Goal: Entertainment & Leisure: Consume media (video, audio)

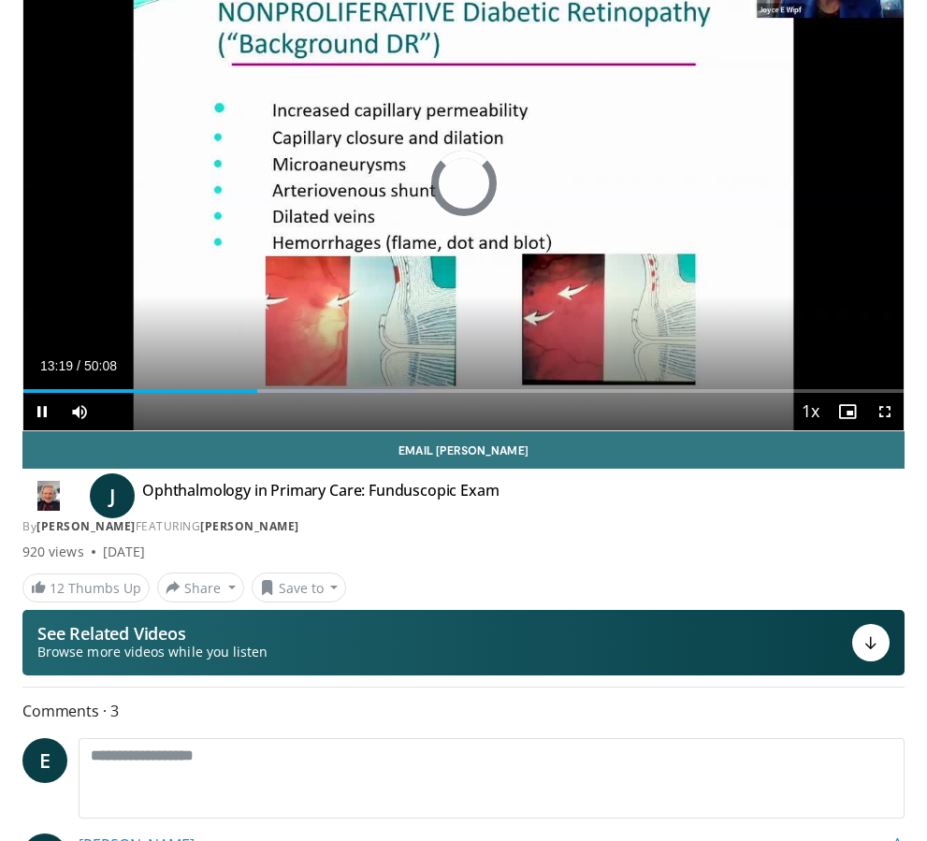
scroll to position [108, 0]
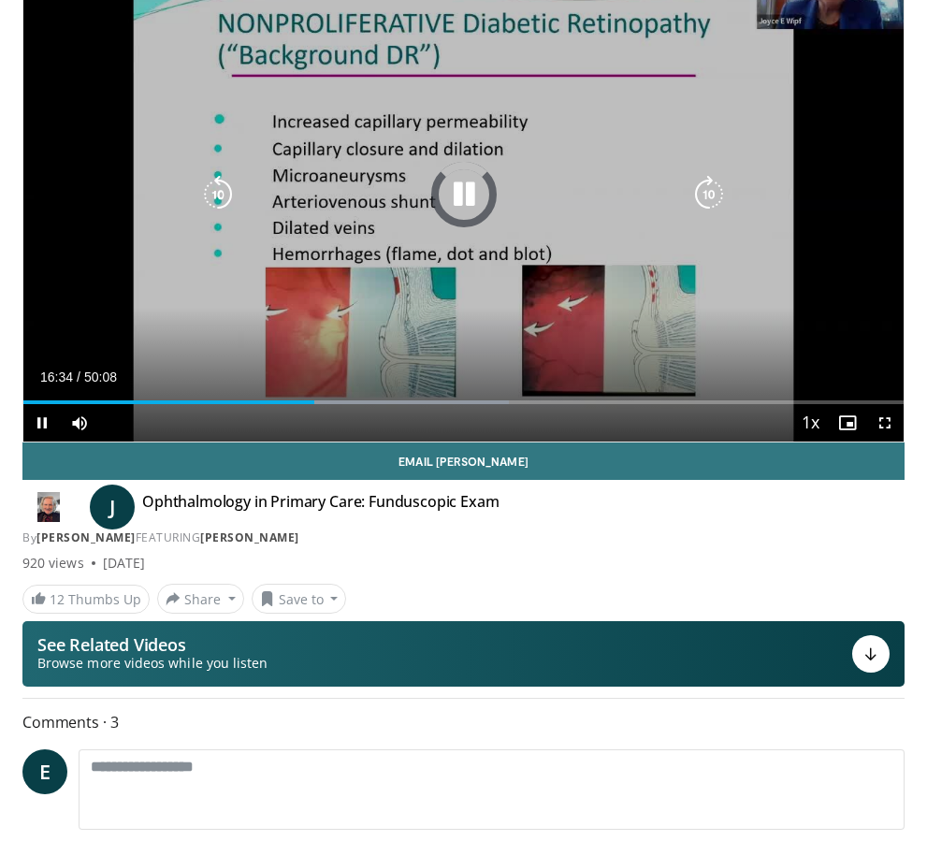
click at [318, 401] on div "Progress Bar" at bounding box center [411, 402] width 196 height 4
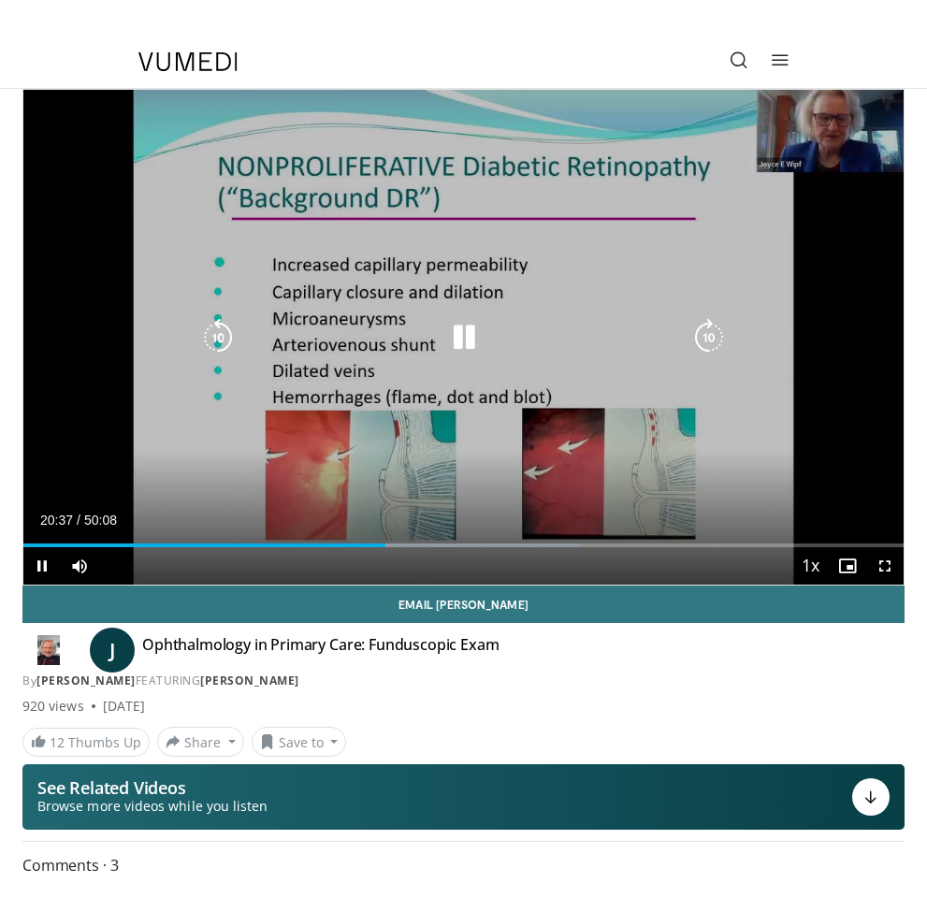
scroll to position [22, 0]
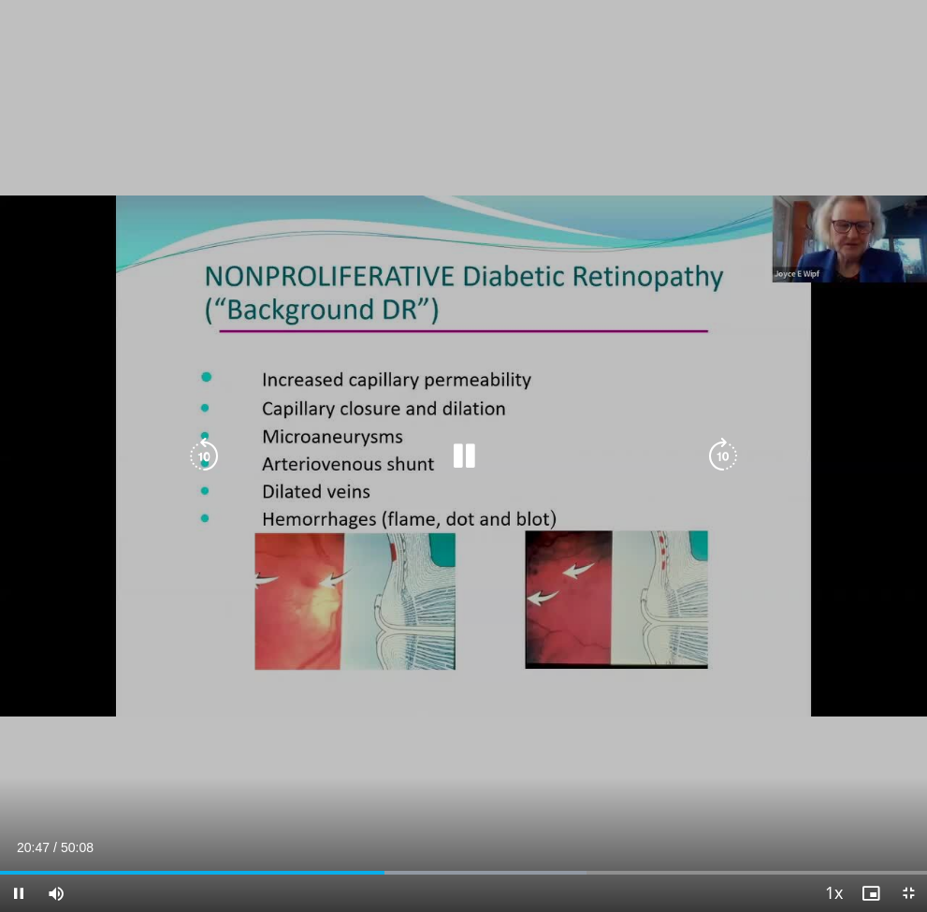
click at [387, 840] on div "Progress Bar" at bounding box center [483, 873] width 208 height 4
click at [384, 840] on div "Progress Bar" at bounding box center [193, 873] width 387 height 4
click at [728, 460] on icon "Video Player" at bounding box center [722, 456] width 37 height 37
click at [728, 451] on icon "Video Player" at bounding box center [722, 456] width 37 height 37
click at [734, 456] on icon "Video Player" at bounding box center [722, 456] width 37 height 37
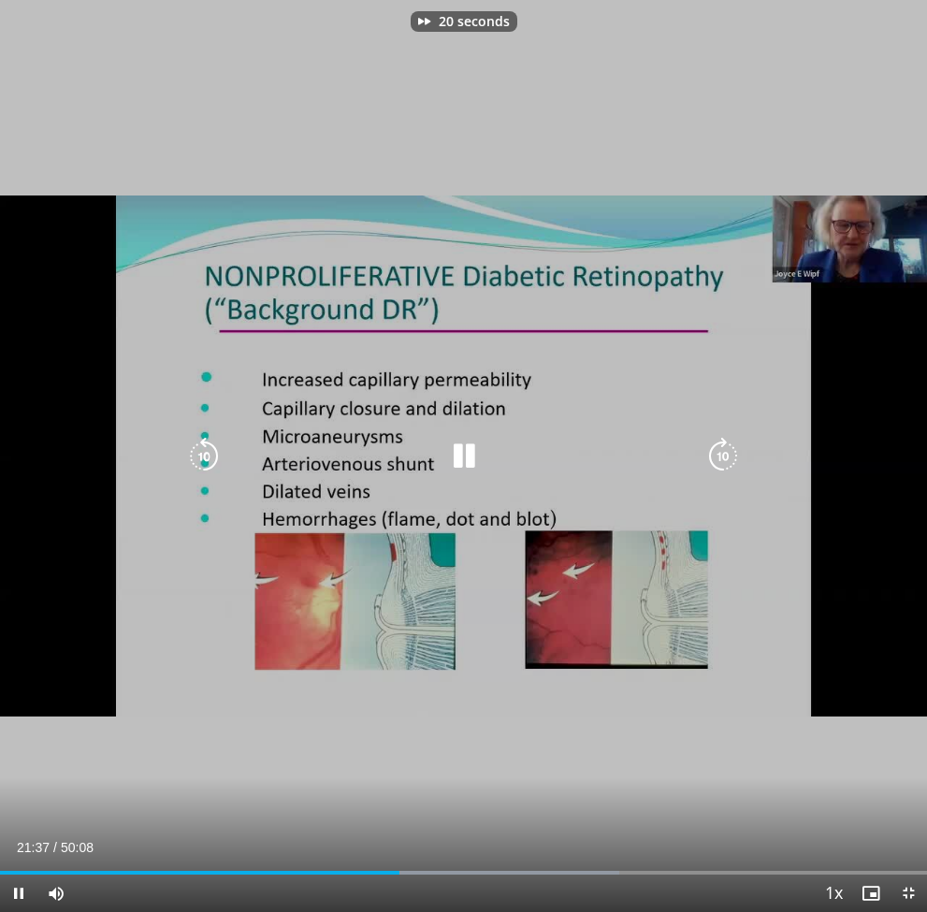
click at [733, 459] on icon "Video Player" at bounding box center [722, 456] width 37 height 37
click at [731, 454] on icon "Video Player" at bounding box center [722, 456] width 37 height 37
click at [730, 455] on icon "Video Player" at bounding box center [722, 456] width 37 height 37
click at [731, 446] on icon "Video Player" at bounding box center [722, 456] width 37 height 37
click at [734, 458] on icon "Video Player" at bounding box center [722, 456] width 37 height 37
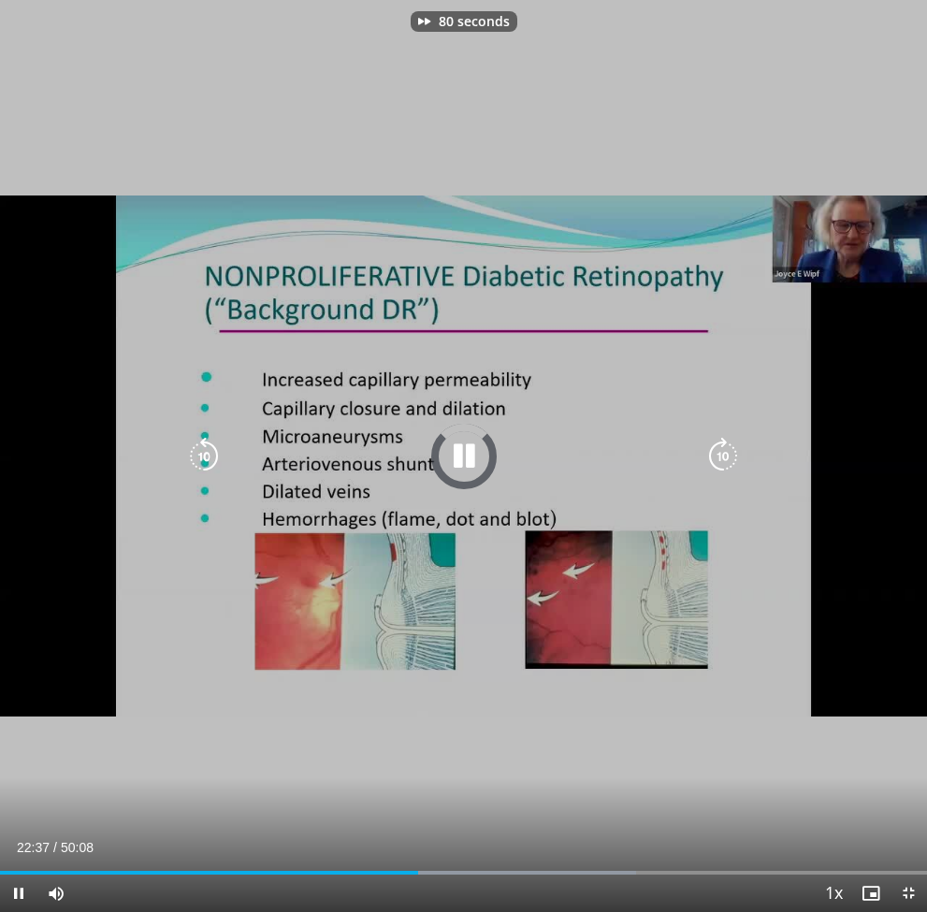
click at [740, 444] on icon "Video Player" at bounding box center [722, 456] width 37 height 37
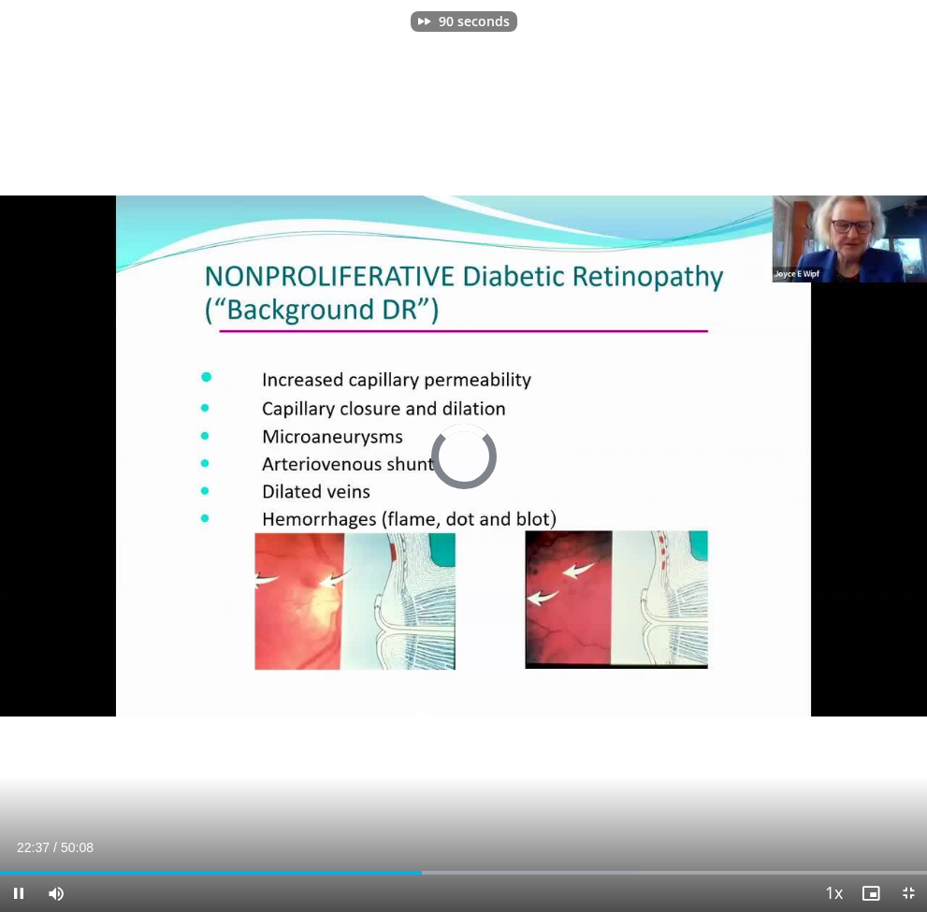
click at [748, 449] on div "90 seconds Tap to unmute" at bounding box center [463, 456] width 927 height 912
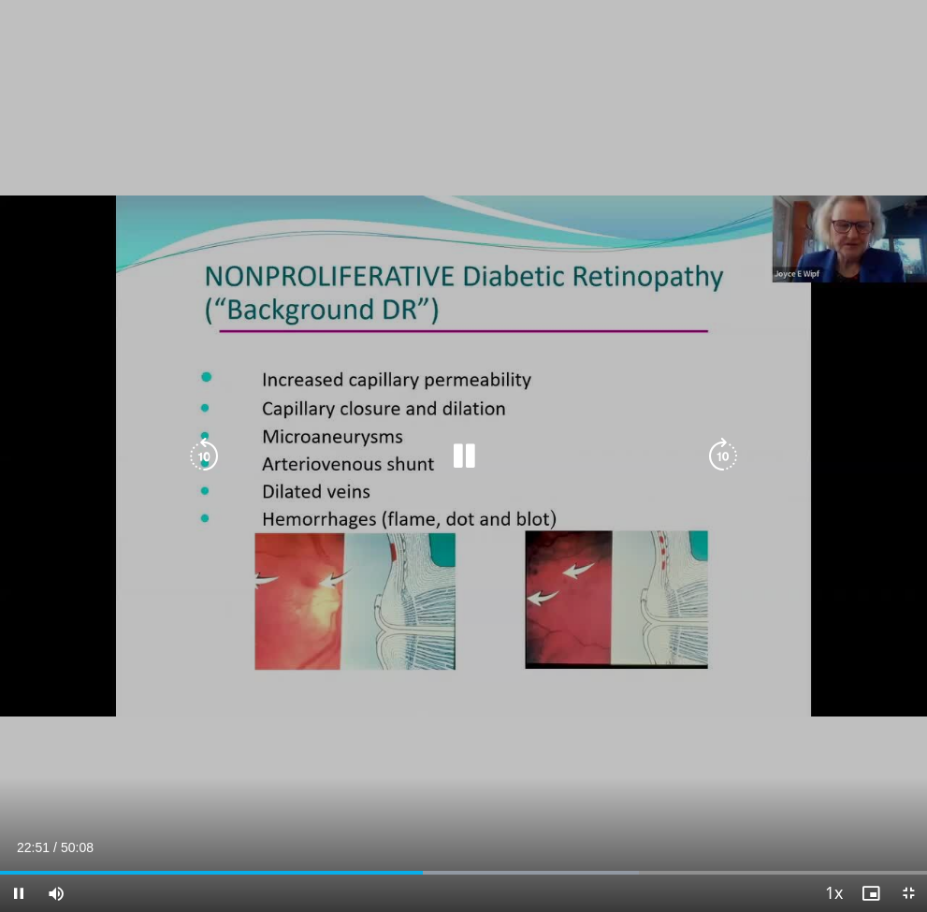
click at [725, 453] on icon "Video Player" at bounding box center [722, 456] width 37 height 37
click at [729, 443] on icon "Video Player" at bounding box center [722, 456] width 37 height 37
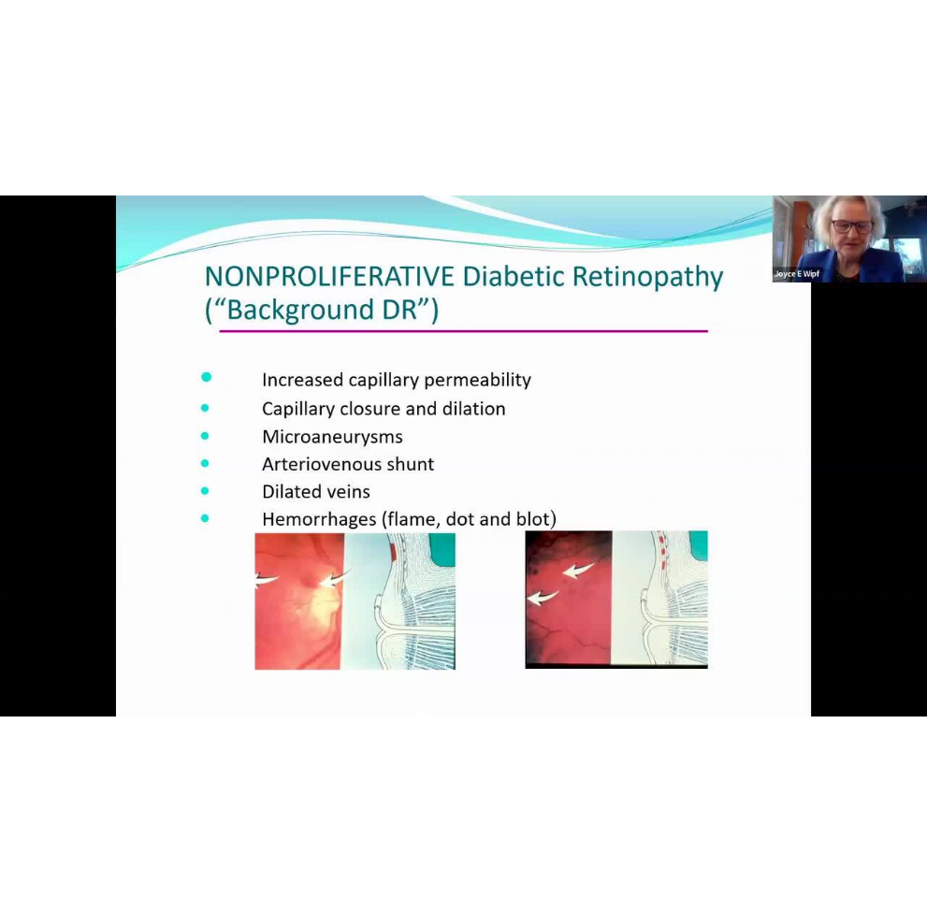
click at [725, 452] on icon "Video Player" at bounding box center [722, 456] width 37 height 37
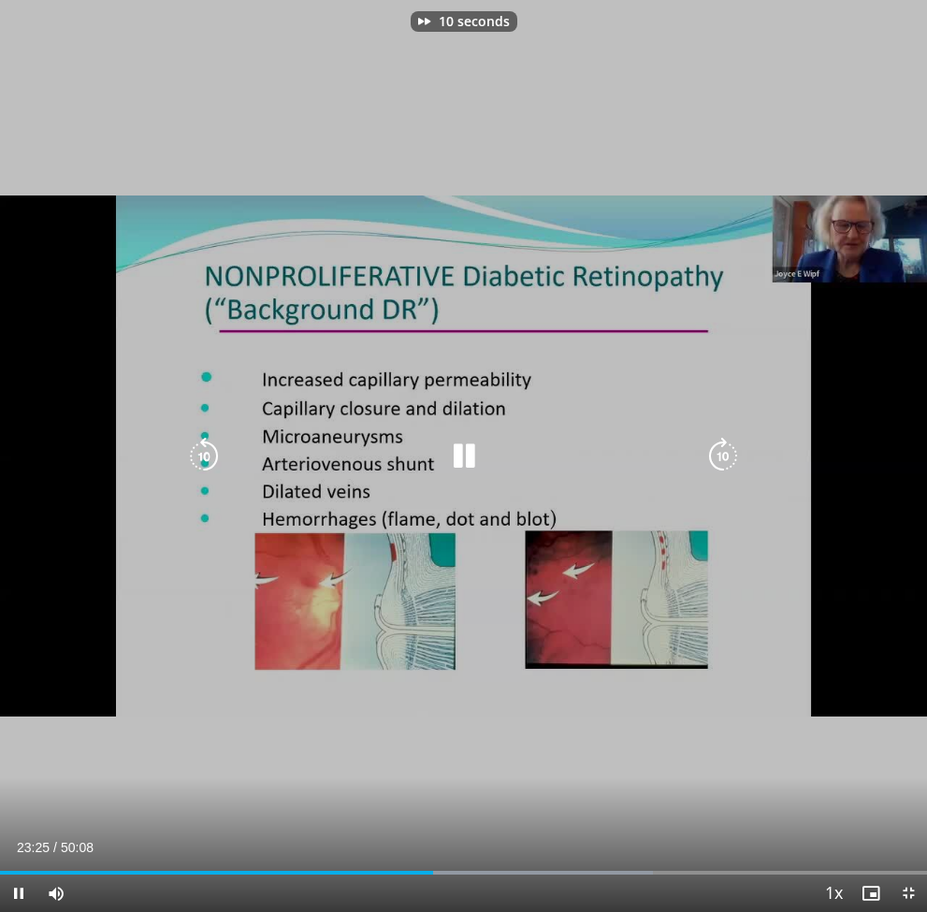
click at [719, 445] on icon "Video Player" at bounding box center [722, 456] width 37 height 37
click at [734, 441] on icon "Video Player" at bounding box center [722, 456] width 37 height 37
click at [730, 444] on icon "Video Player" at bounding box center [722, 456] width 37 height 37
click at [731, 447] on icon "Video Player" at bounding box center [722, 456] width 37 height 37
click at [723, 453] on icon "Video Player" at bounding box center [722, 456] width 37 height 37
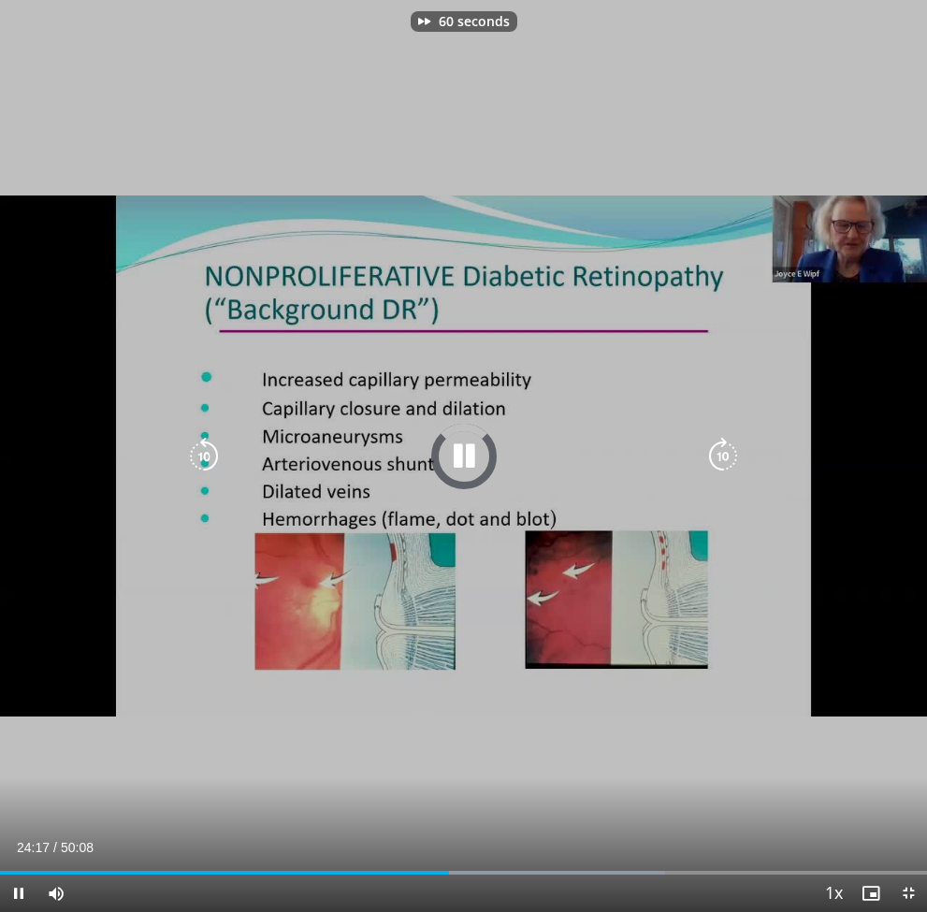
click at [720, 460] on icon "Video Player" at bounding box center [722, 456] width 37 height 37
click at [731, 453] on icon "Video Player" at bounding box center [722, 456] width 37 height 37
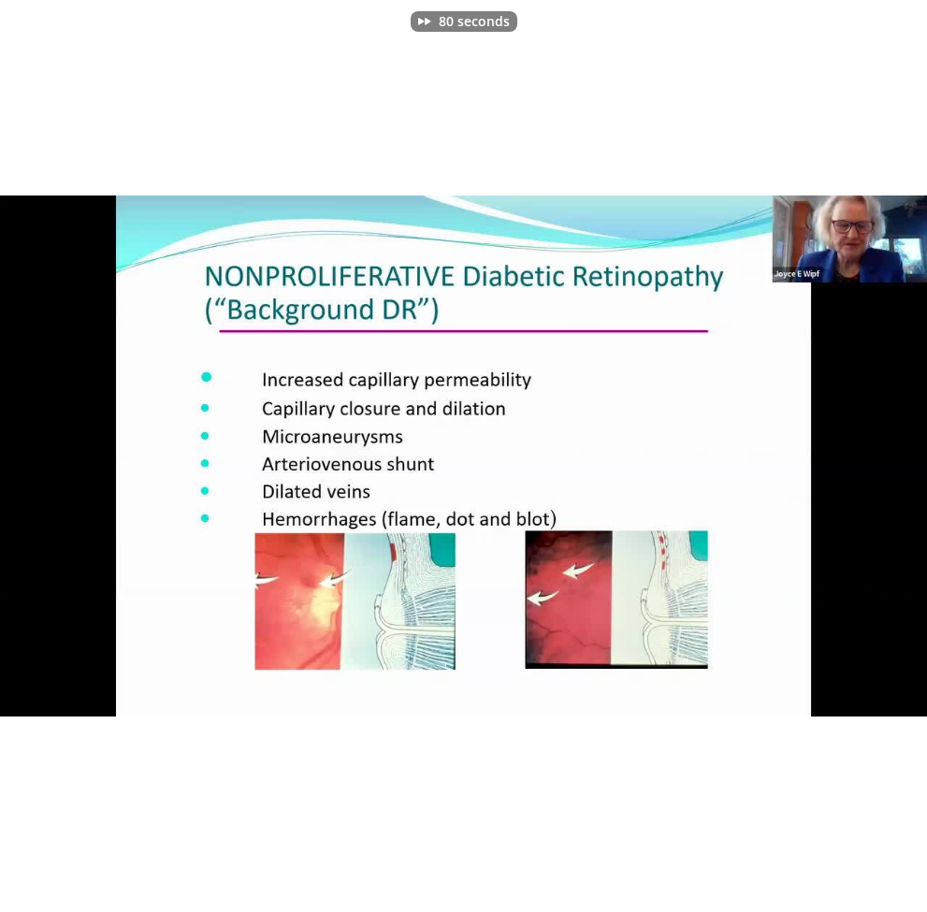
click at [746, 455] on div "80 seconds Tap to unmute" at bounding box center [463, 456] width 927 height 912
click at [472, 455] on icon "Video Player" at bounding box center [463, 456] width 37 height 37
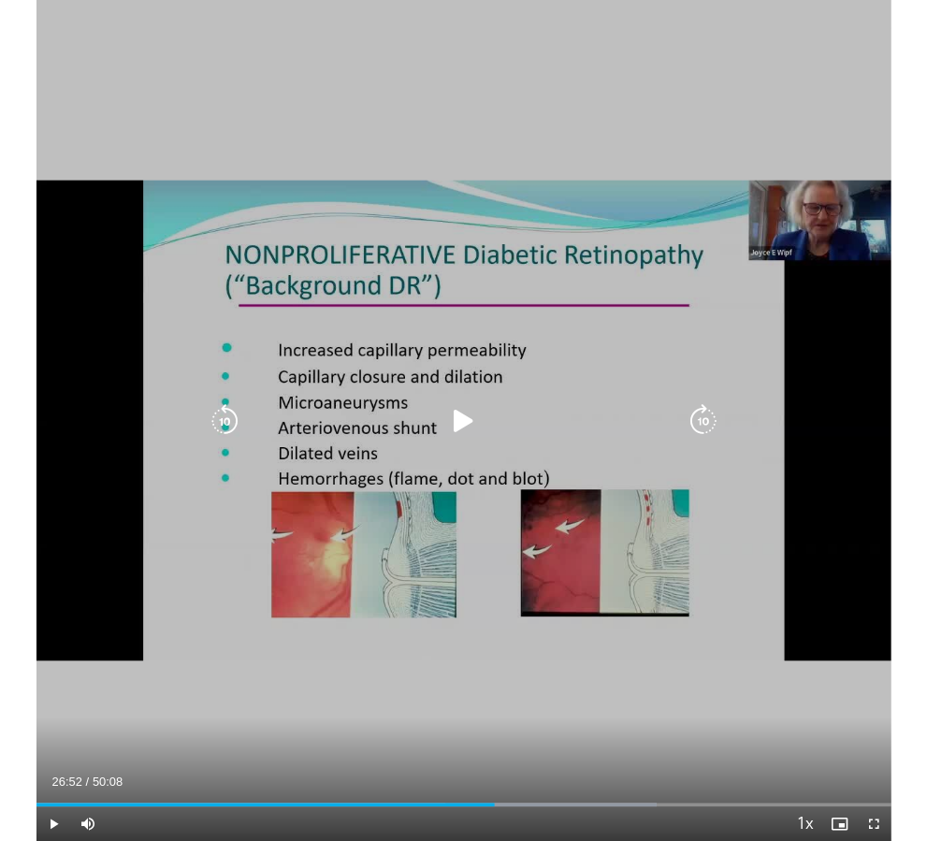
scroll to position [0, 0]
